Goal: Use online tool/utility: Utilize a website feature to perform a specific function

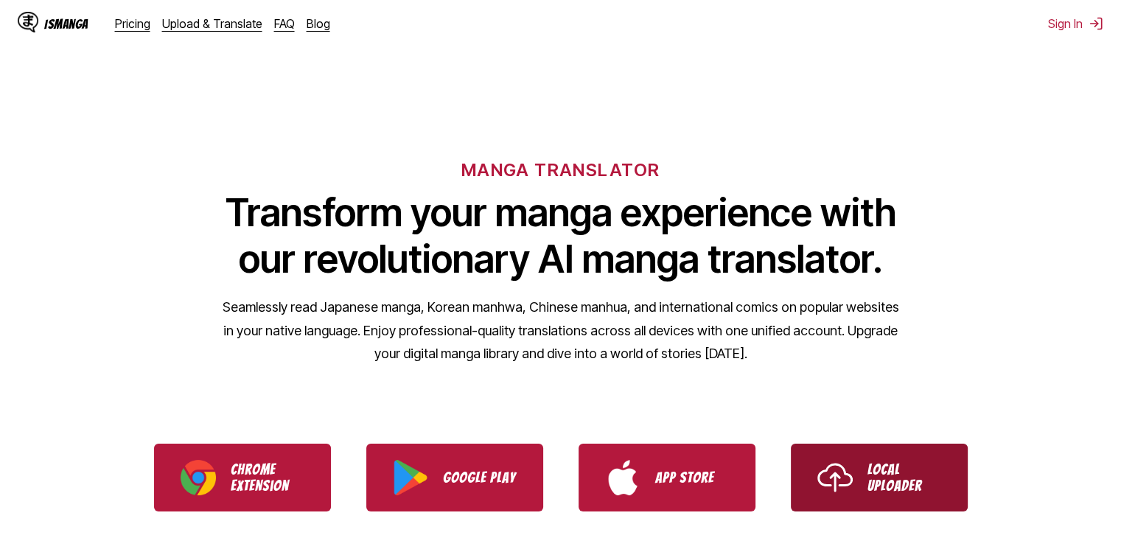
click at [879, 466] on p "Local Uploader" at bounding box center [904, 477] width 74 height 32
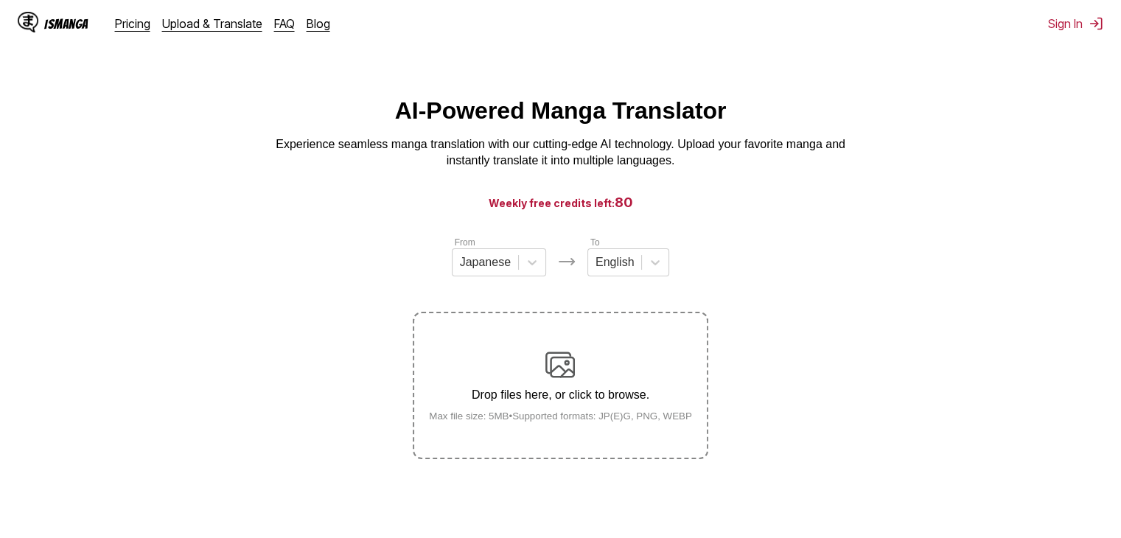
click at [558, 361] on img at bounding box center [559, 364] width 29 height 29
click at [0, 0] on input "Drop files here, or click to browse. Max file size: 5MB • Supported formats: JP…" at bounding box center [0, 0] width 0 height 0
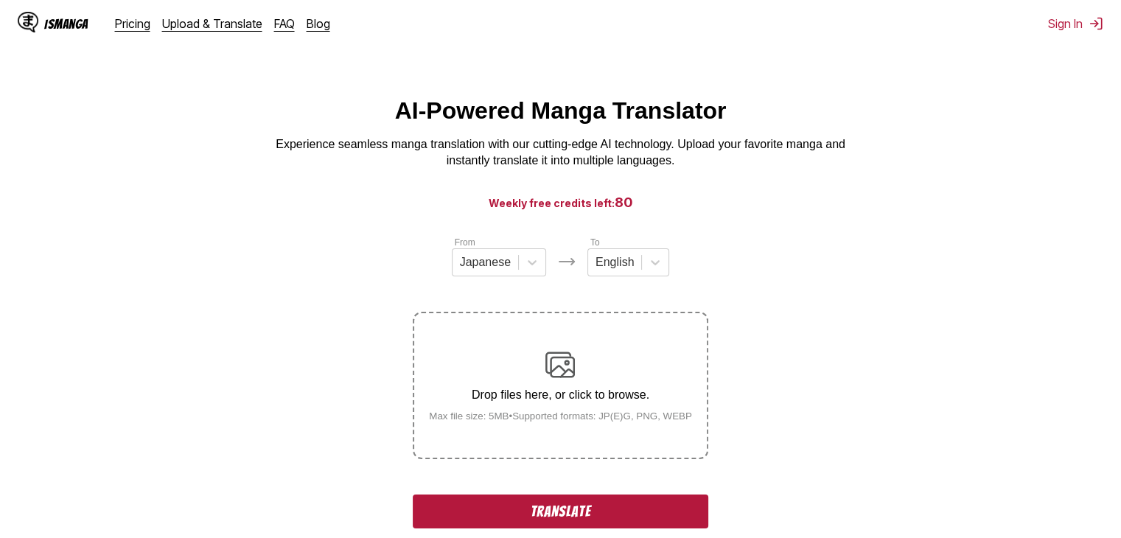
click at [553, 514] on button "Translate" at bounding box center [560, 511] width 295 height 34
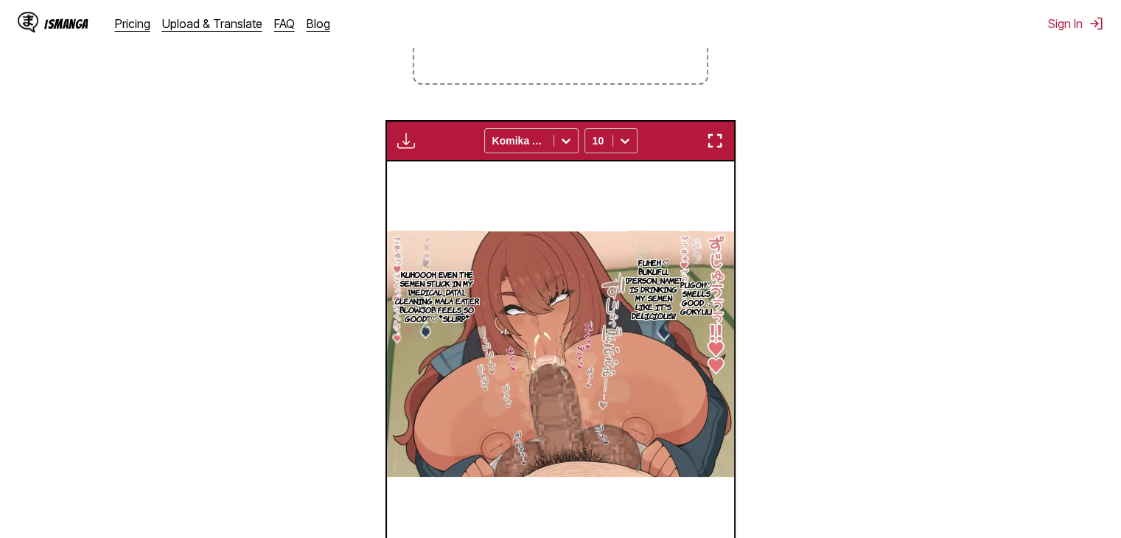
scroll to position [368, 0]
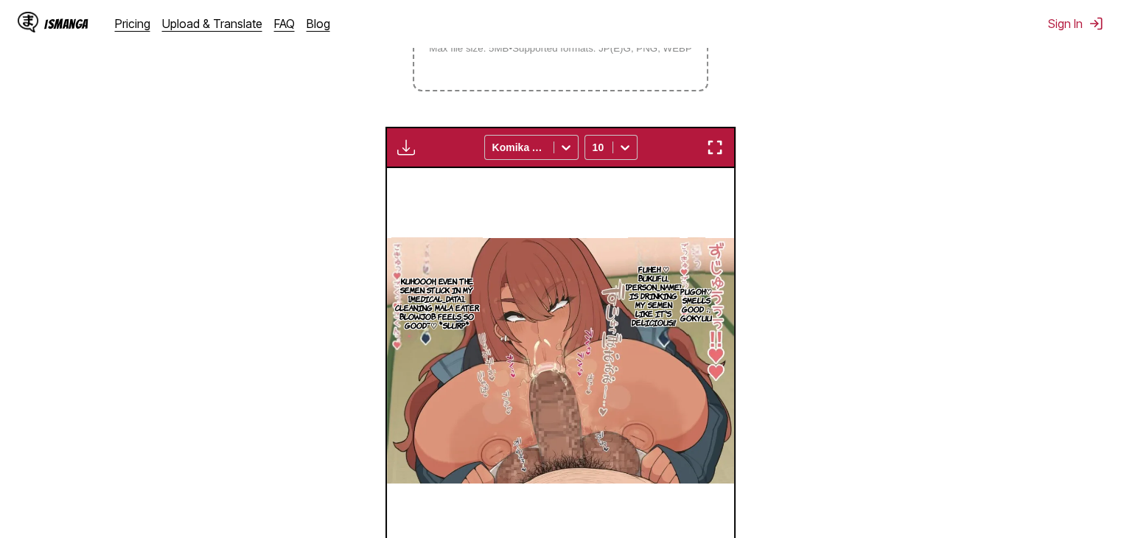
click at [529, 54] on small "Max file size: 5MB • Supported formats: JP(E)G, PNG, WEBP" at bounding box center [560, 48] width 287 height 11
click at [0, 0] on input "Drop files here, or click to browse. Max file size: 5MB • Supported formats: JP…" at bounding box center [0, 0] width 0 height 0
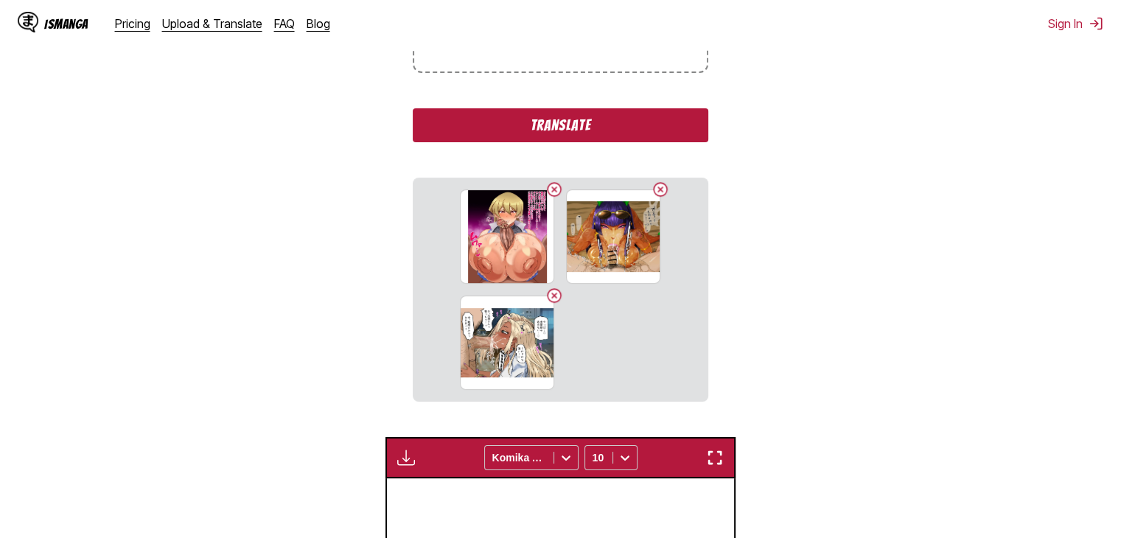
scroll to position [358, 0]
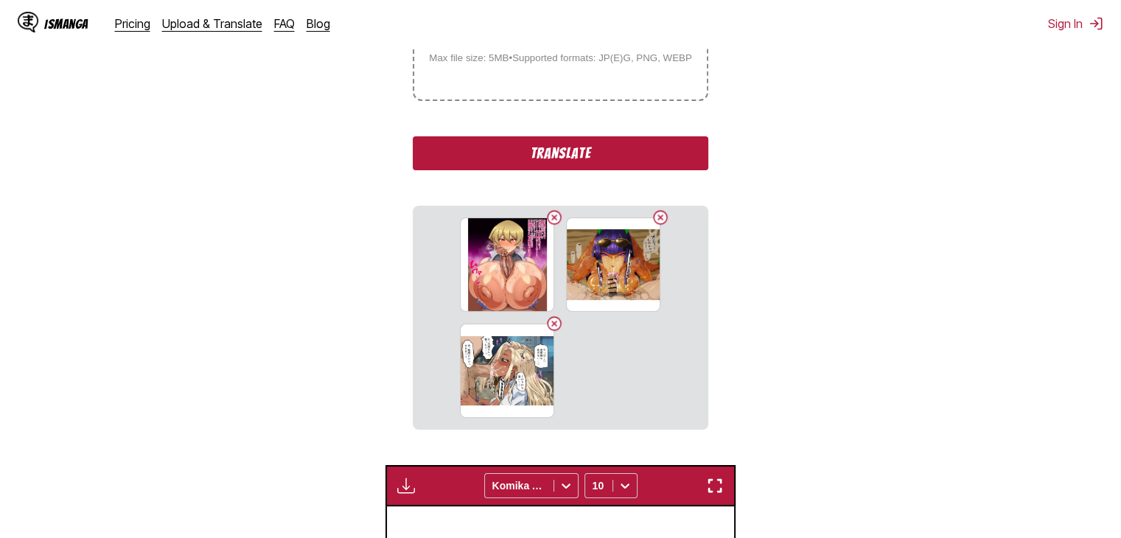
click at [584, 151] on button "Translate" at bounding box center [560, 153] width 295 height 34
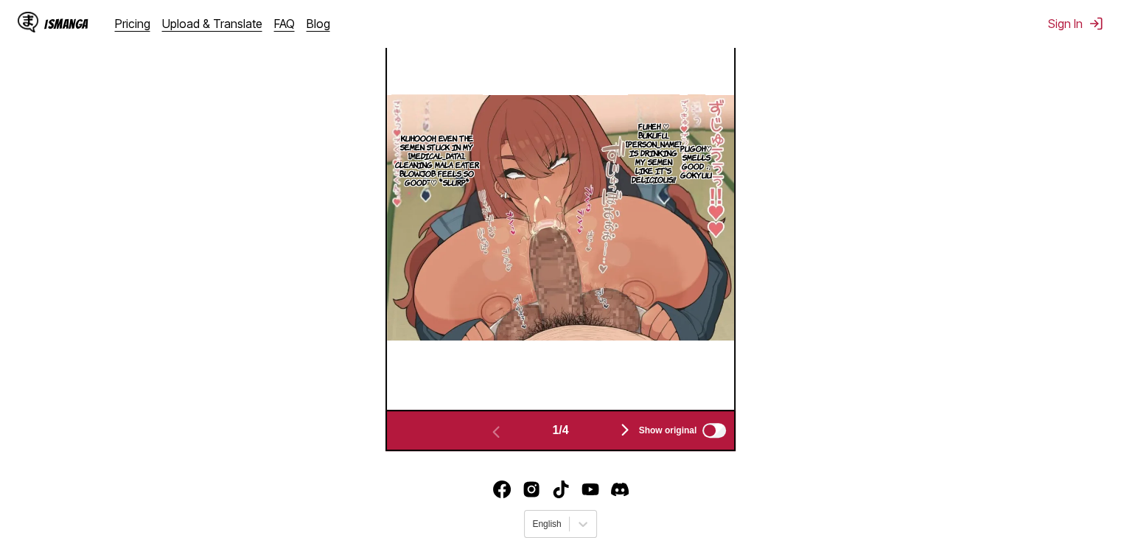
scroll to position [562, 0]
click at [635, 430] on div "Show original" at bounding box center [679, 430] width 99 height 19
click at [627, 431] on img "button" at bounding box center [625, 430] width 18 height 18
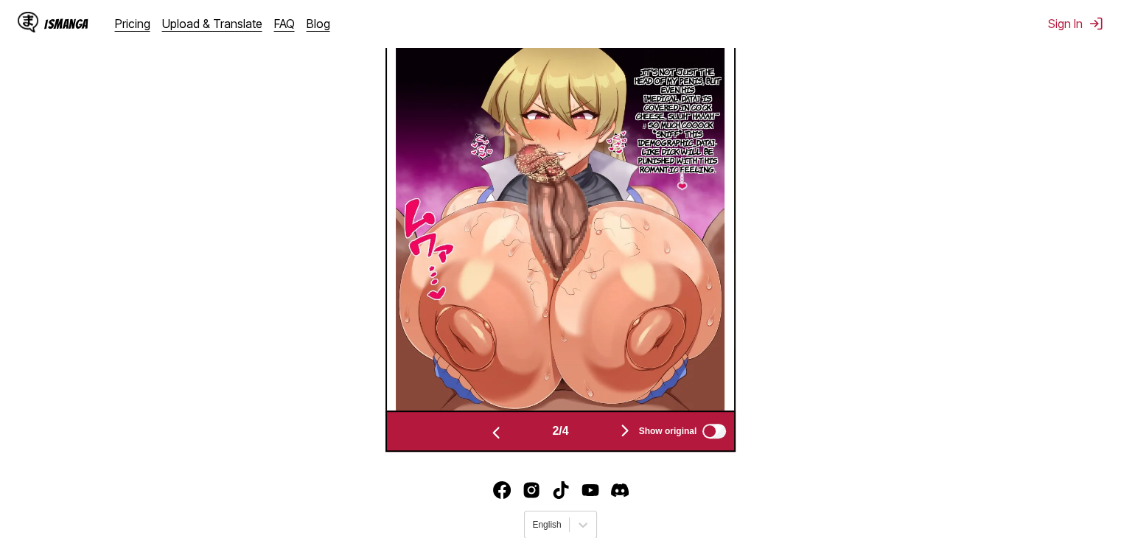
click at [622, 437] on img "button" at bounding box center [625, 430] width 18 height 18
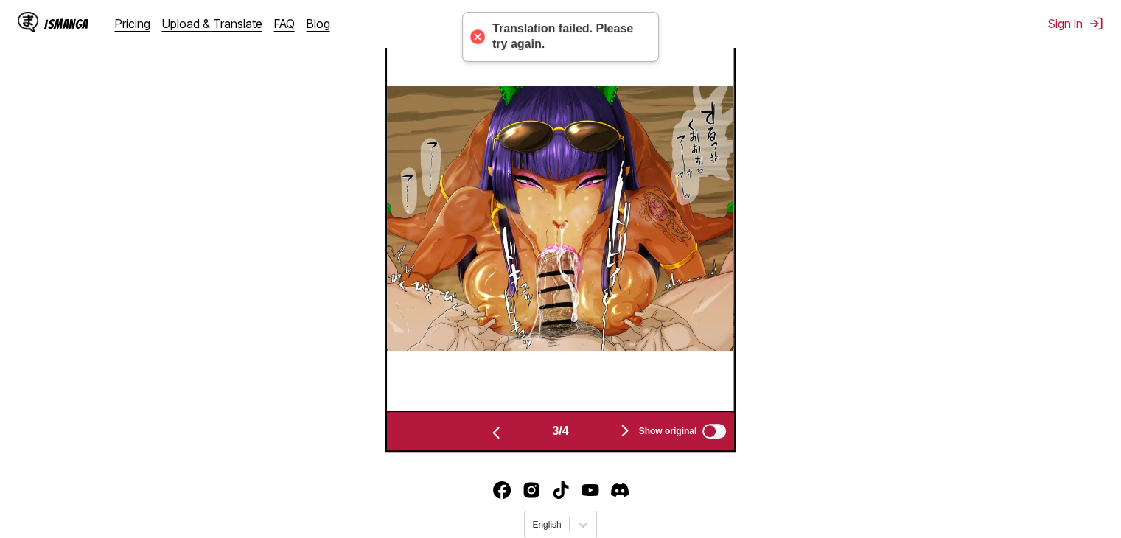
click at [622, 437] on img "button" at bounding box center [625, 430] width 18 height 18
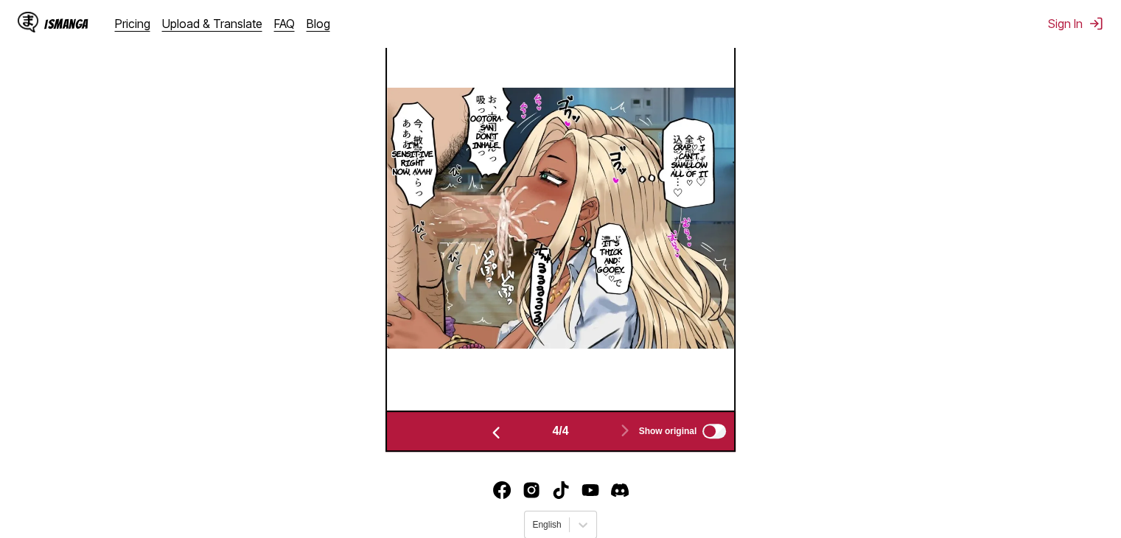
scroll to position [306, 0]
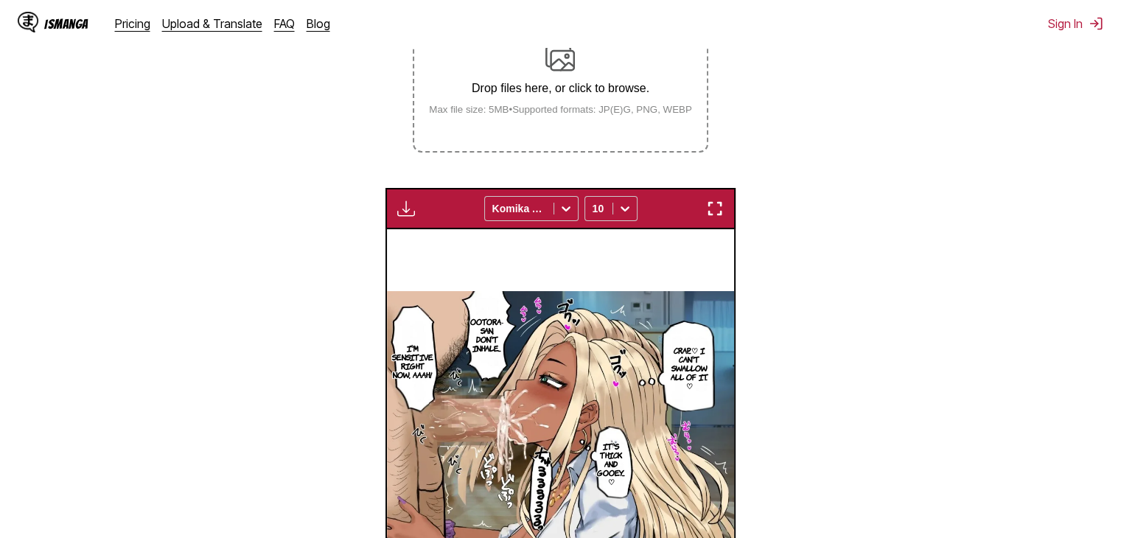
click at [663, 126] on label "Drop files here, or click to browse. Max file size: 5MB • Supported formats: JP…" at bounding box center [560, 79] width 292 height 144
click at [0, 0] on input "Drop files here, or click to browse. Max file size: 5MB • Supported formats: JP…" at bounding box center [0, 0] width 0 height 0
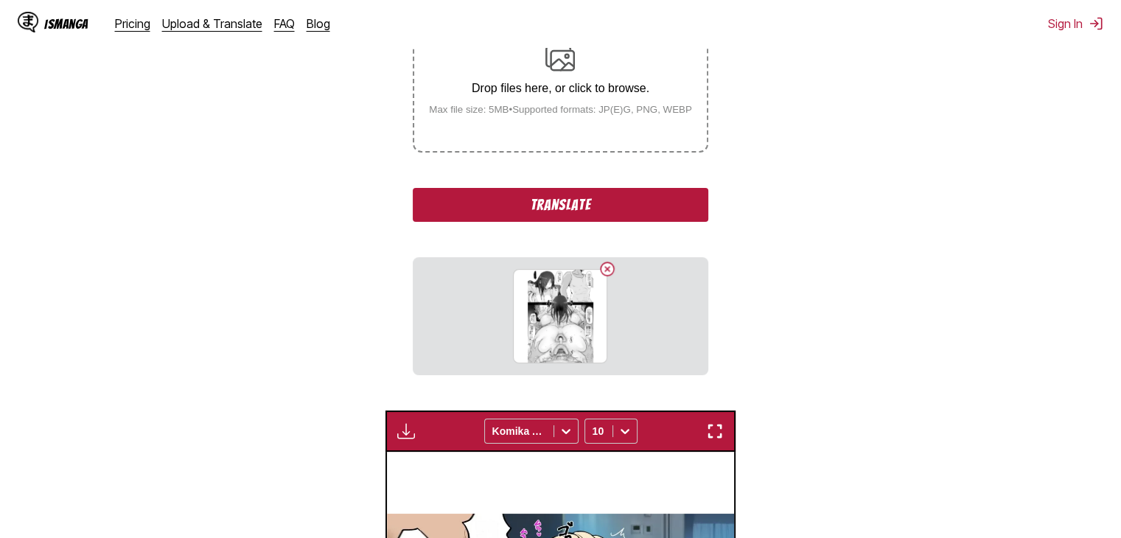
click at [631, 194] on button "Translate" at bounding box center [560, 205] width 295 height 34
